Goal: Find specific page/section: Find specific page/section

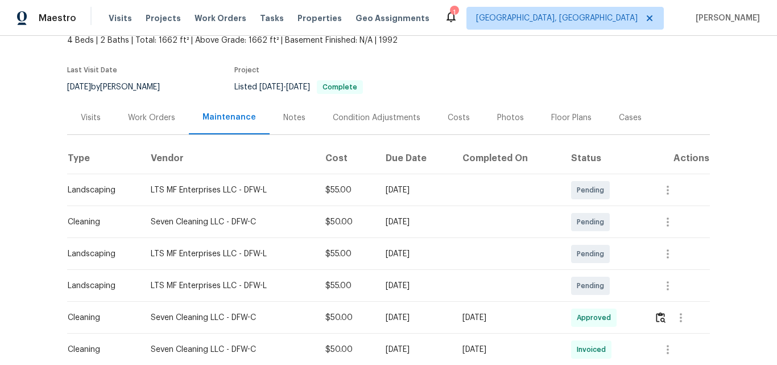
scroll to position [171, 0]
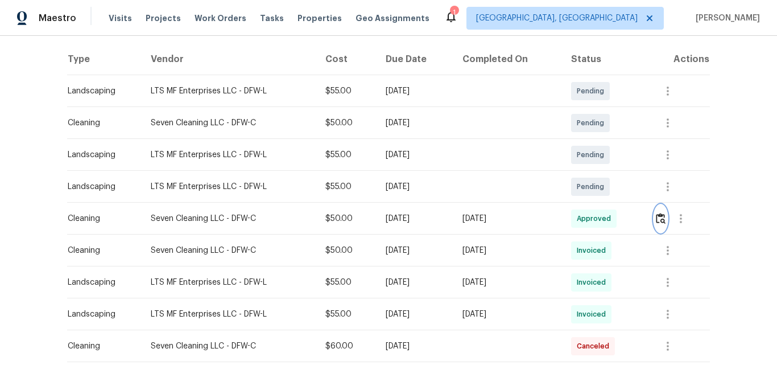
click at [661, 219] on img "button" at bounding box center [661, 218] width 10 height 11
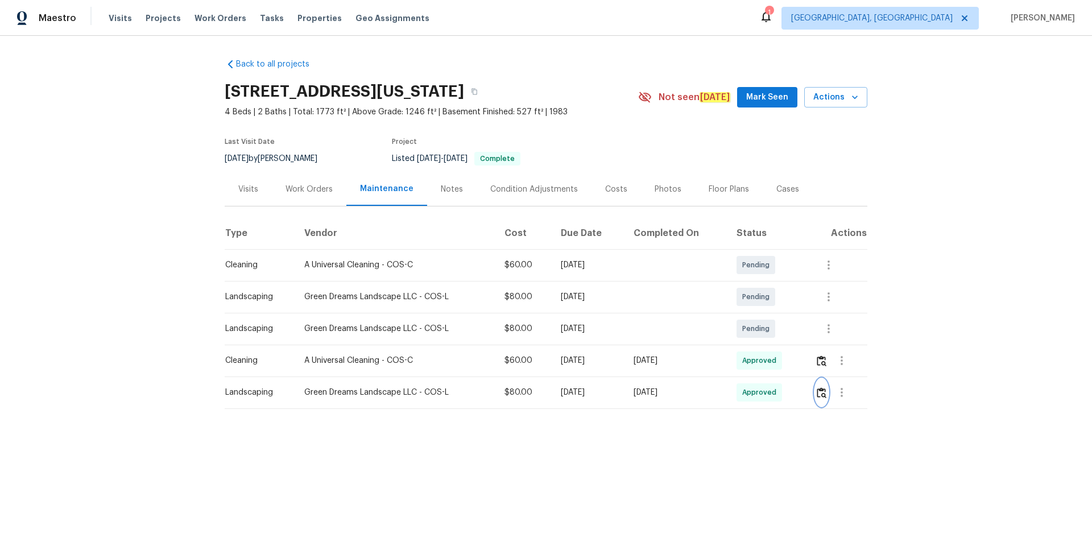
click at [776, 364] on img "button" at bounding box center [822, 392] width 10 height 11
